Goal: Information Seeking & Learning: Learn about a topic

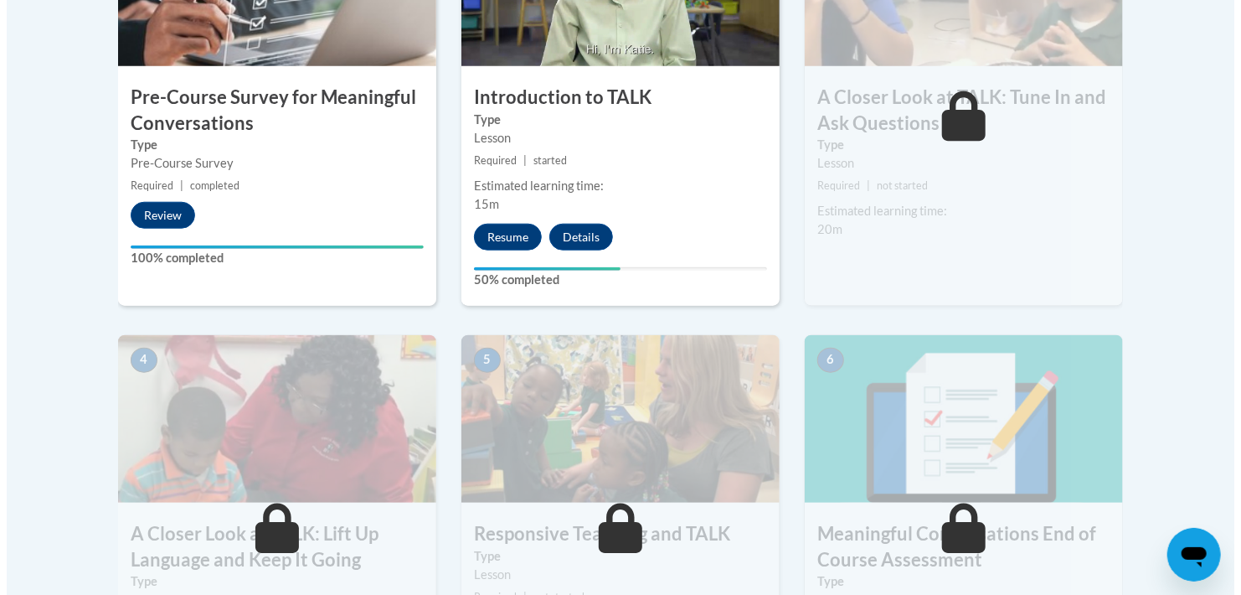
scroll to position [670, 0]
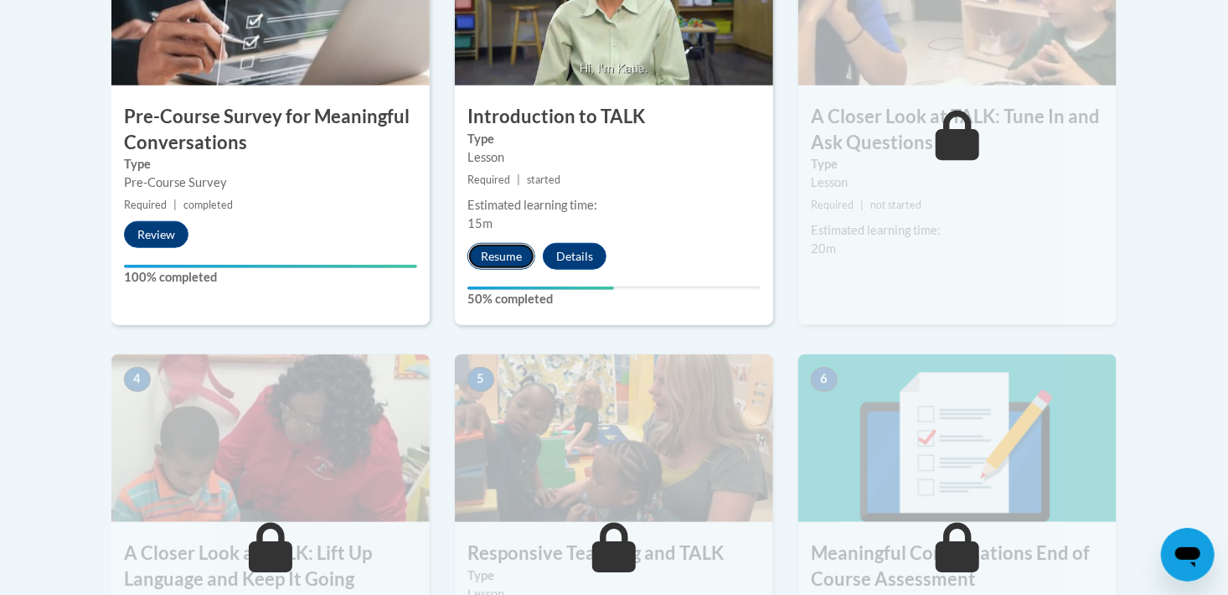
click at [493, 258] on button "Resume" at bounding box center [501, 256] width 68 height 27
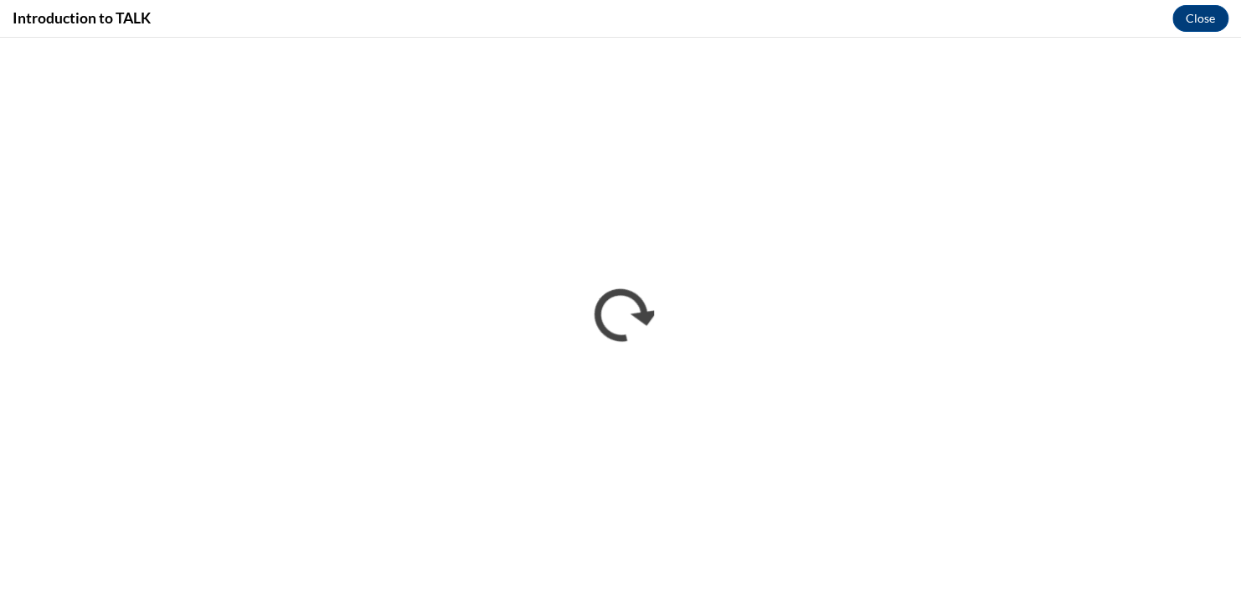
scroll to position [0, 0]
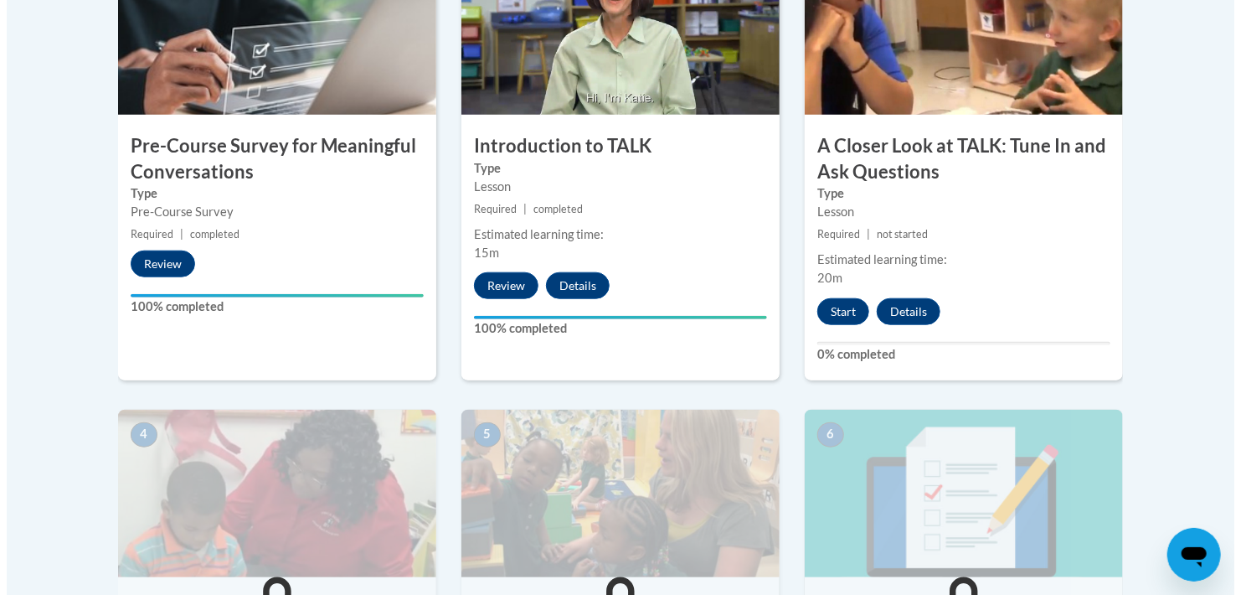
scroll to position [586, 0]
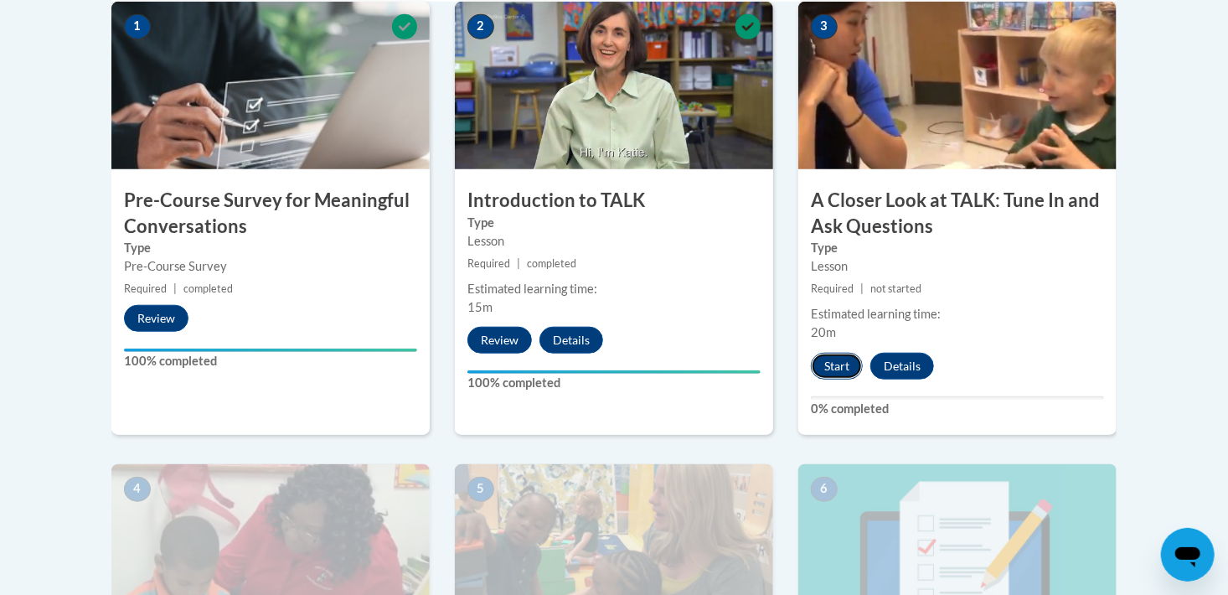
click at [828, 370] on button "Start" at bounding box center [837, 366] width 52 height 27
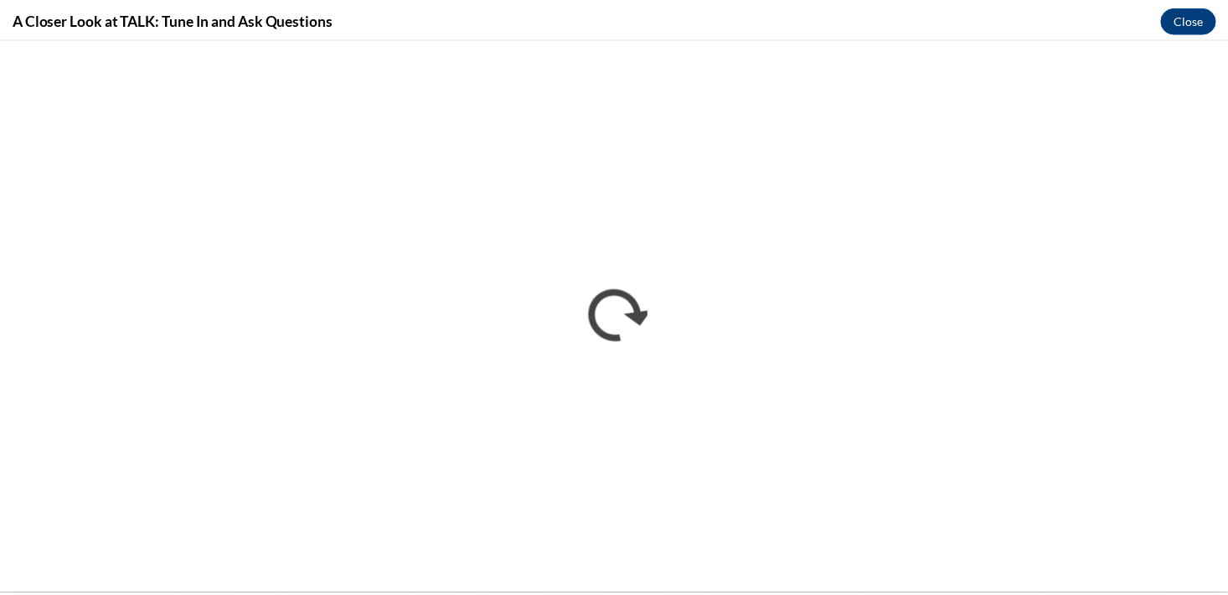
scroll to position [0, 0]
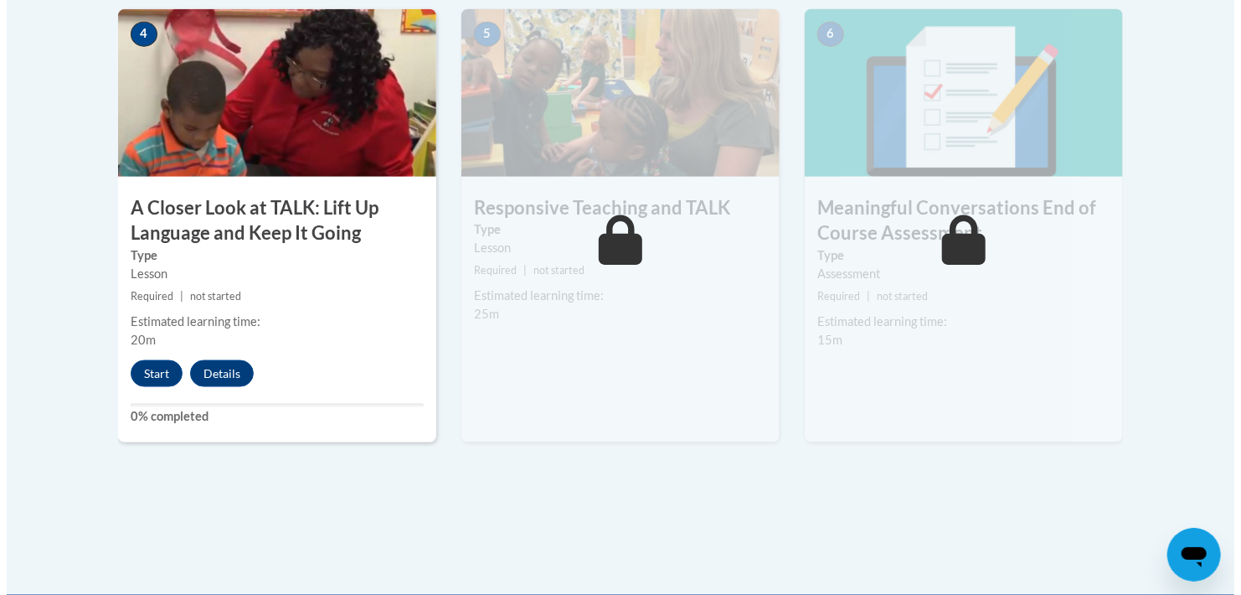
scroll to position [1089, 0]
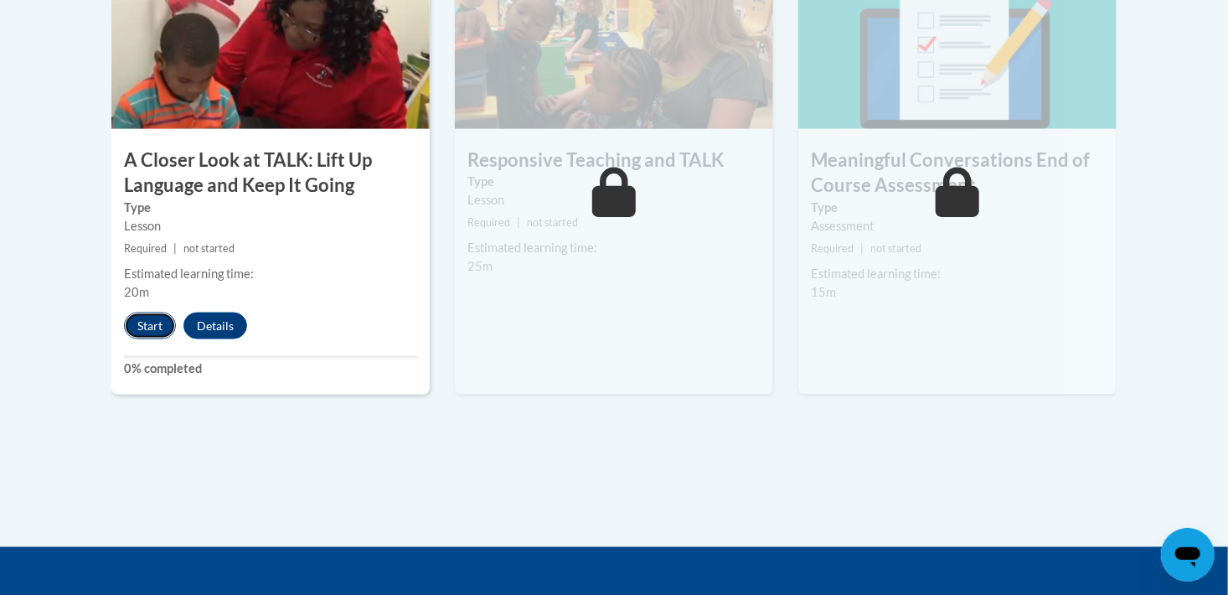
click at [131, 331] on button "Start" at bounding box center [150, 325] width 52 height 27
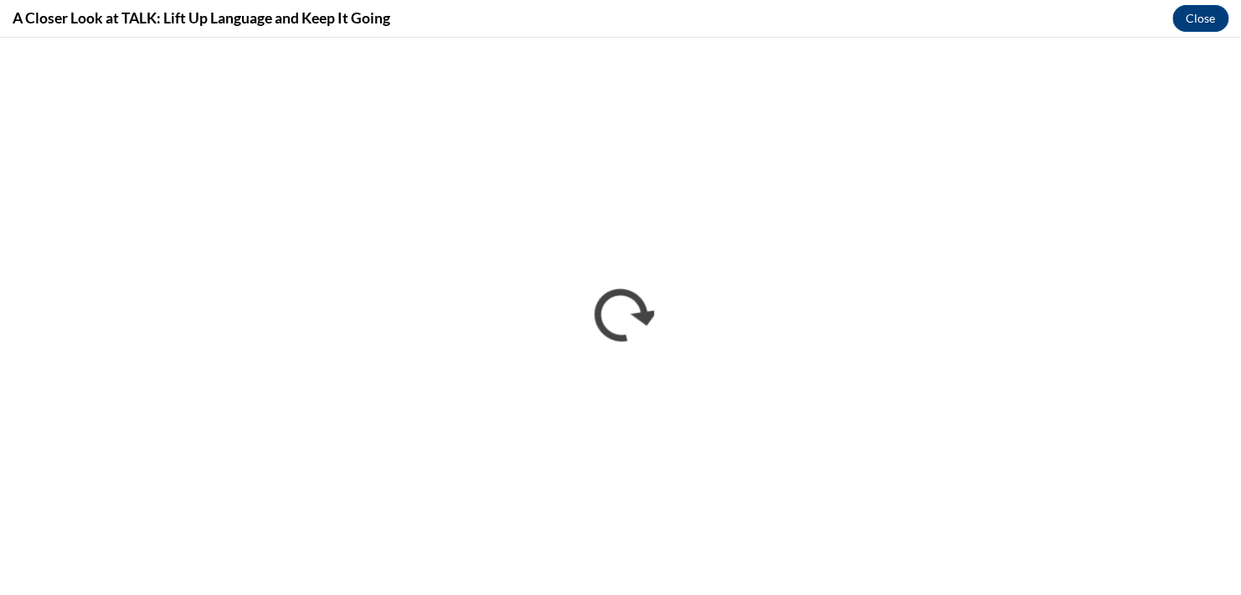
scroll to position [0, 0]
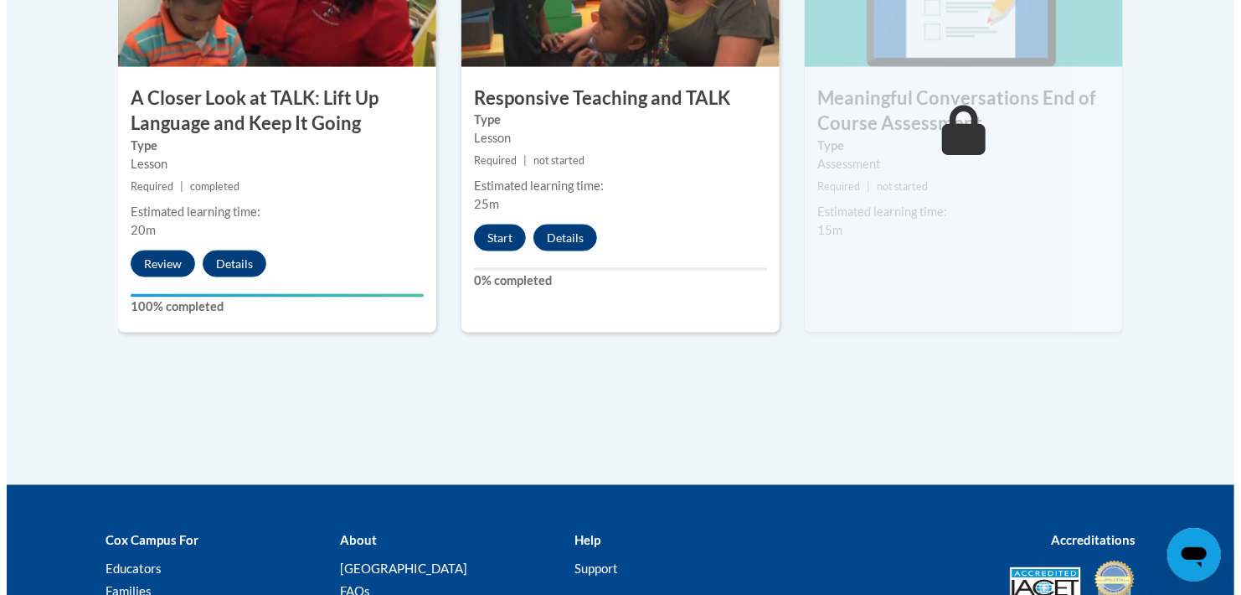
scroll to position [1172, 0]
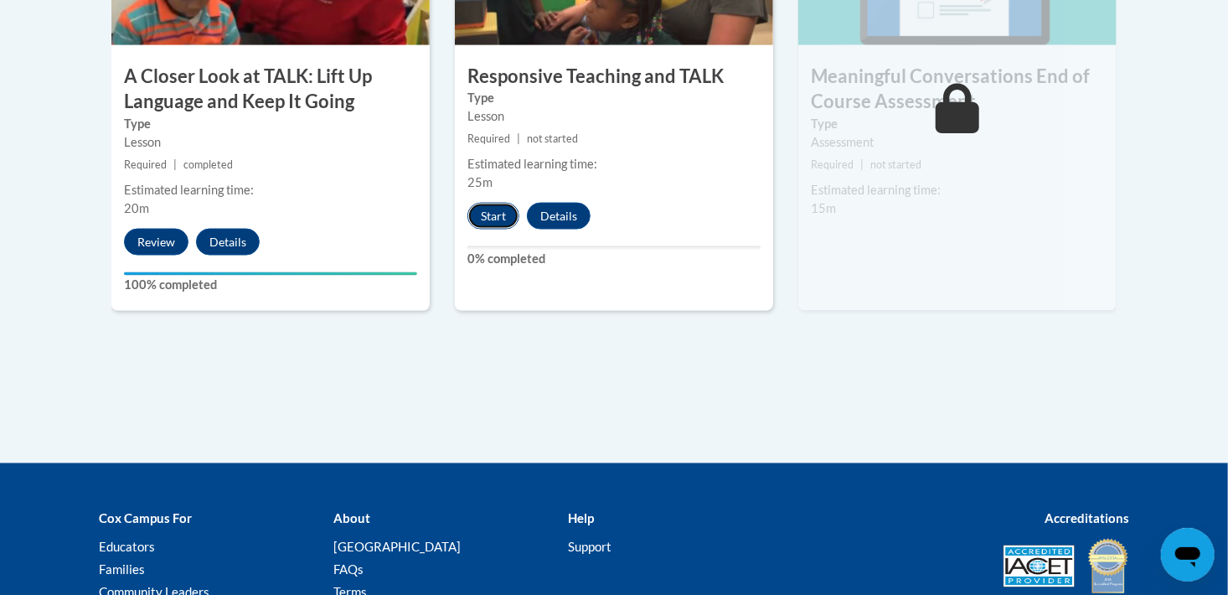
click at [498, 210] on button "Start" at bounding box center [493, 216] width 52 height 27
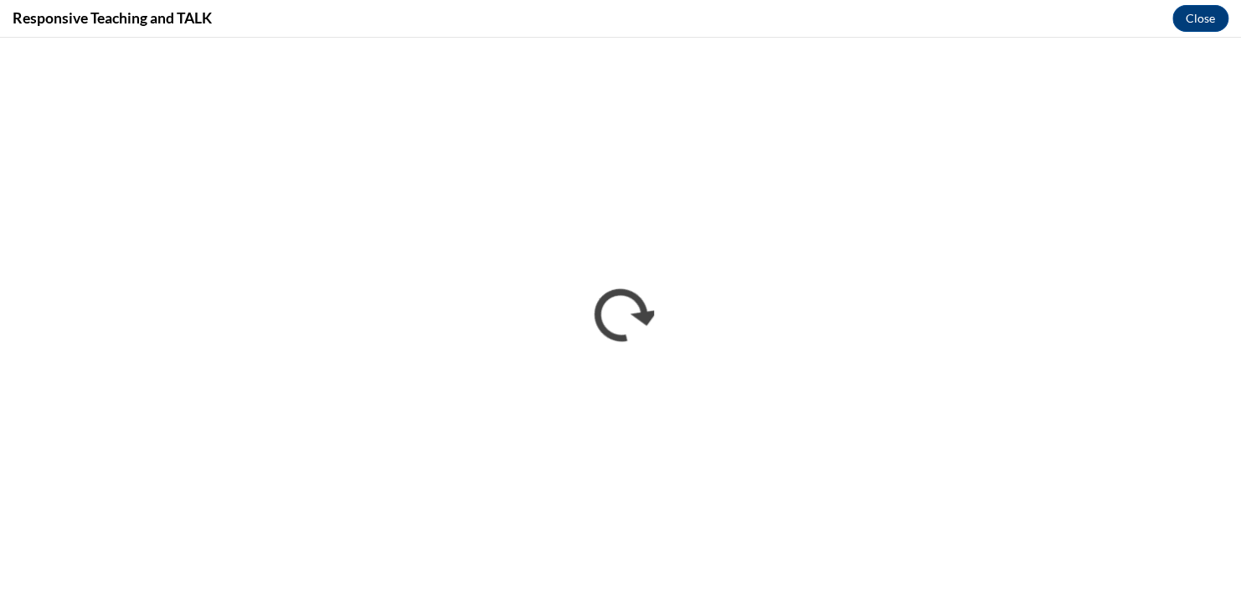
scroll to position [0, 0]
